Goal: Task Accomplishment & Management: Complete application form

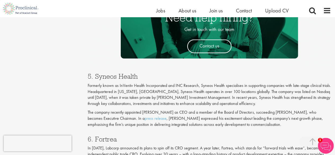
scroll to position [901, 0]
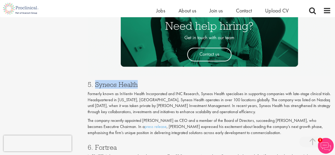
drag, startPoint x: 138, startPoint y: 66, endPoint x: 95, endPoint y: 63, distance: 42.5
click at [95, 81] on h3 "5. Syneos Health" at bounding box center [209, 84] width 243 height 7
copy h3 "Syneos Health"
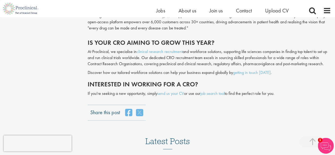
scroll to position [1351, 0]
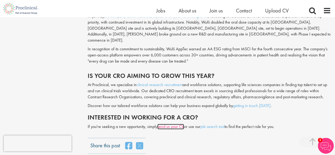
click at [165, 124] on link "send us your CV" at bounding box center [170, 127] width 27 height 6
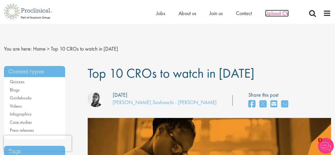
click at [273, 15] on span "Upload CV" at bounding box center [277, 13] width 24 height 7
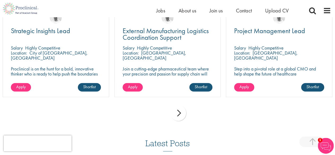
scroll to position [424, 0]
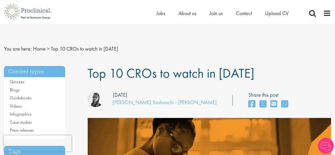
scroll to position [1351, 0]
